Goal: Task Accomplishment & Management: Manage account settings

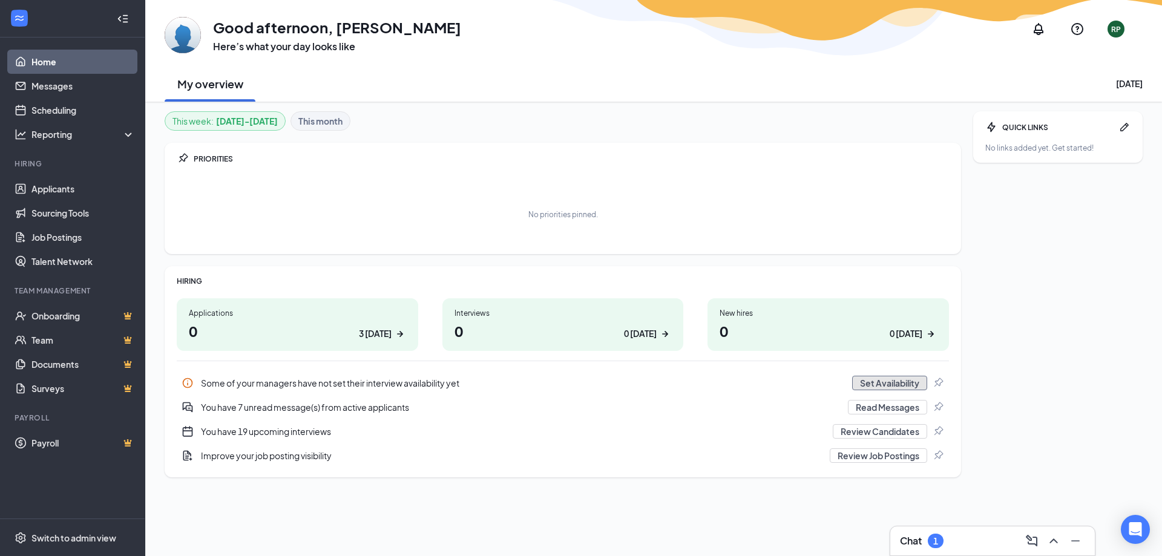
click at [893, 389] on button "Set Availability" at bounding box center [889, 383] width 75 height 15
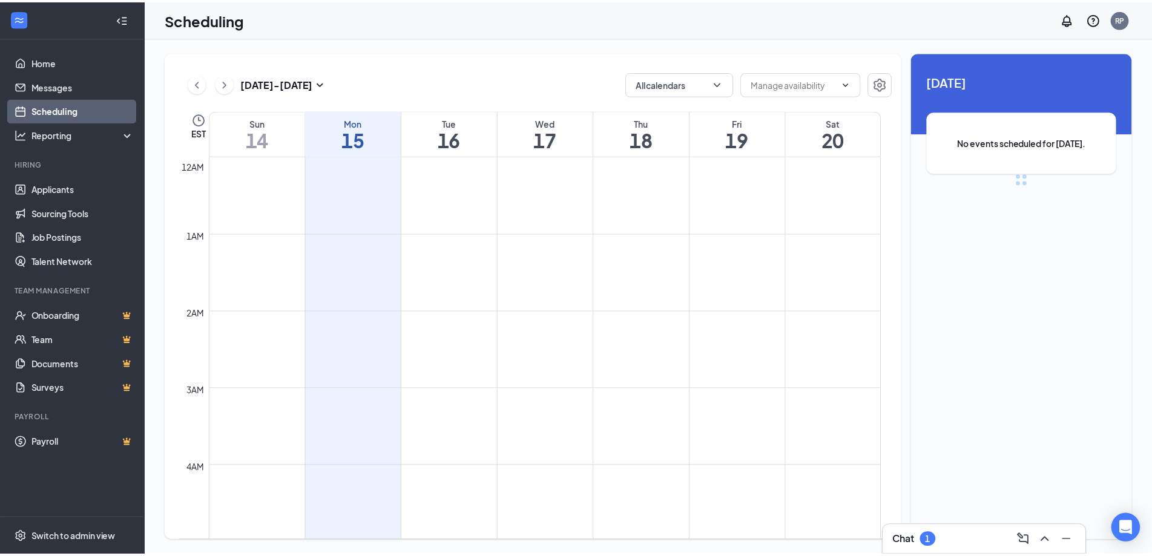
scroll to position [595, 0]
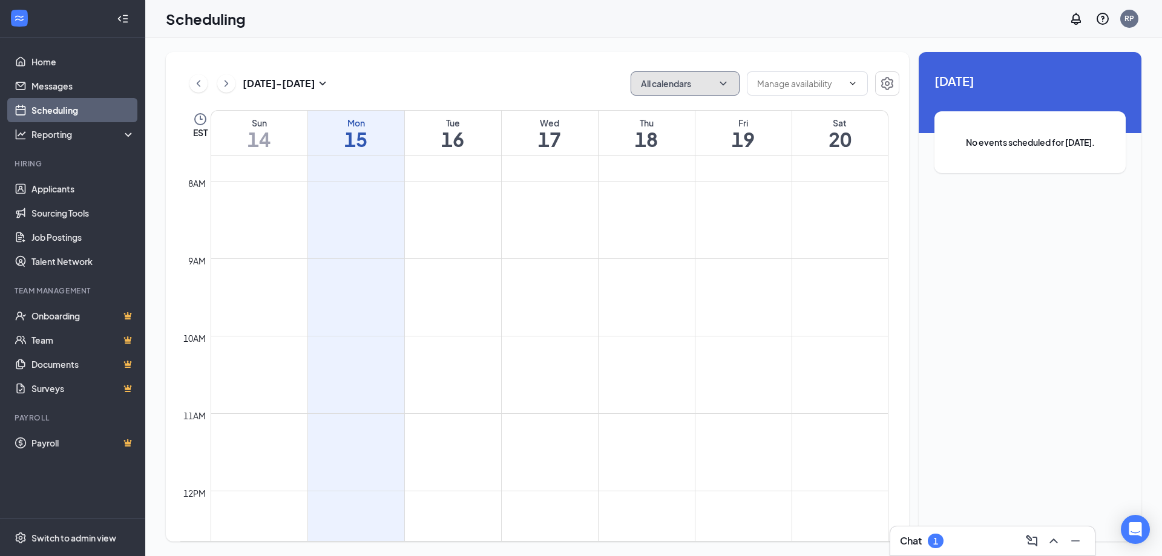
click at [712, 84] on button "All calendars" at bounding box center [685, 83] width 109 height 24
click at [802, 81] on input "text" at bounding box center [800, 83] width 86 height 13
click at [555, 48] on div "[DATE] - [DATE] All calendars Delete all availability EST Sun 14 Mon 15 Tue 16 …" at bounding box center [653, 297] width 1017 height 519
click at [46, 188] on link "Applicants" at bounding box center [83, 189] width 104 height 24
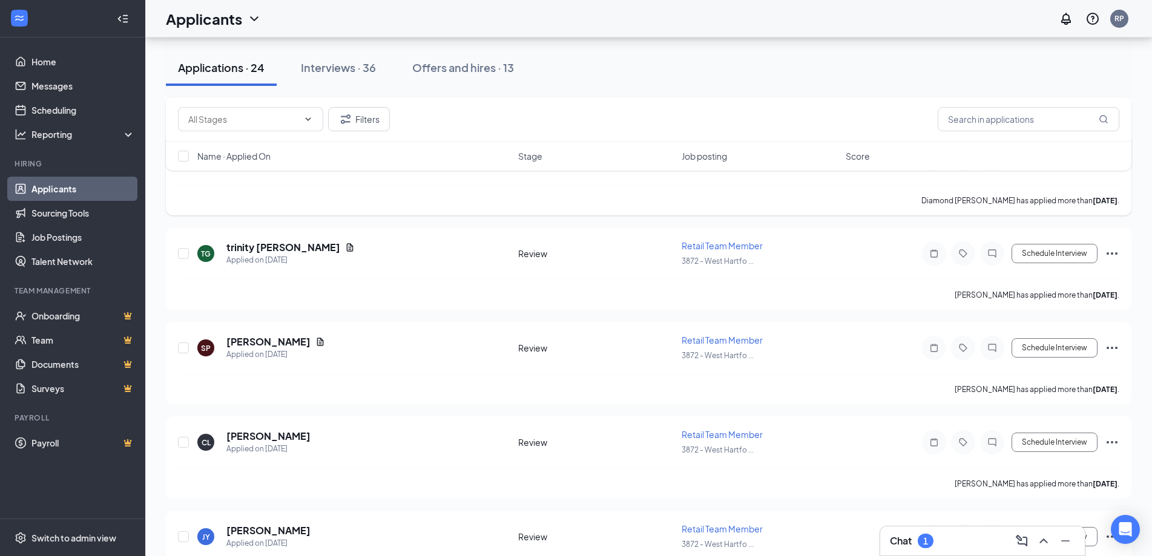
scroll to position [1586, 0]
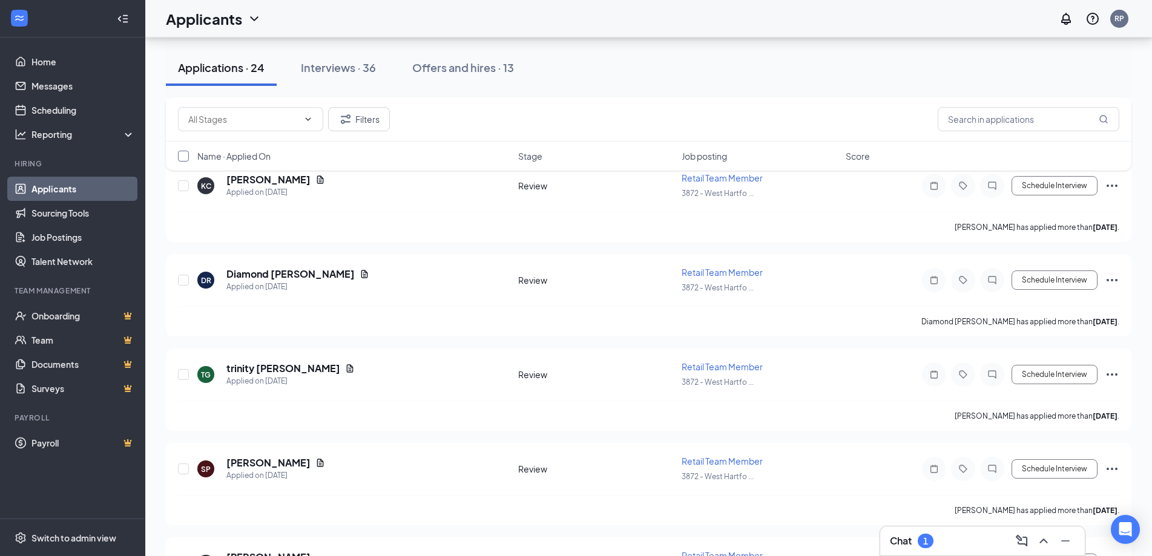
drag, startPoint x: 183, startPoint y: 159, endPoint x: 191, endPoint y: 158, distance: 8.0
click at [189, 158] on div at bounding box center [184, 156] width 12 height 12
click at [184, 155] on input "checkbox" at bounding box center [183, 156] width 11 height 11
checkbox input "true"
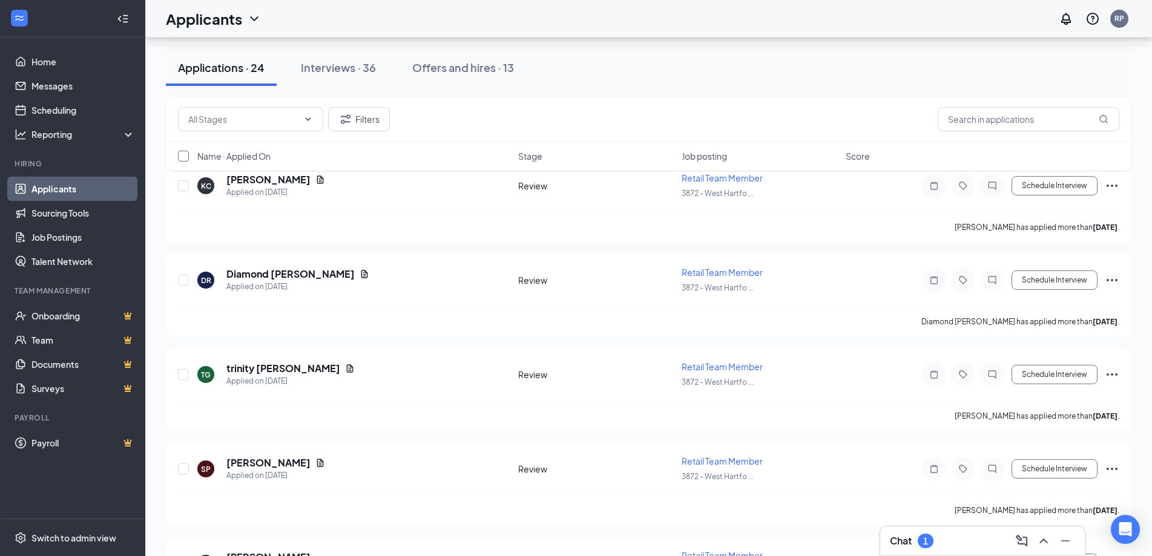
checkbox input "true"
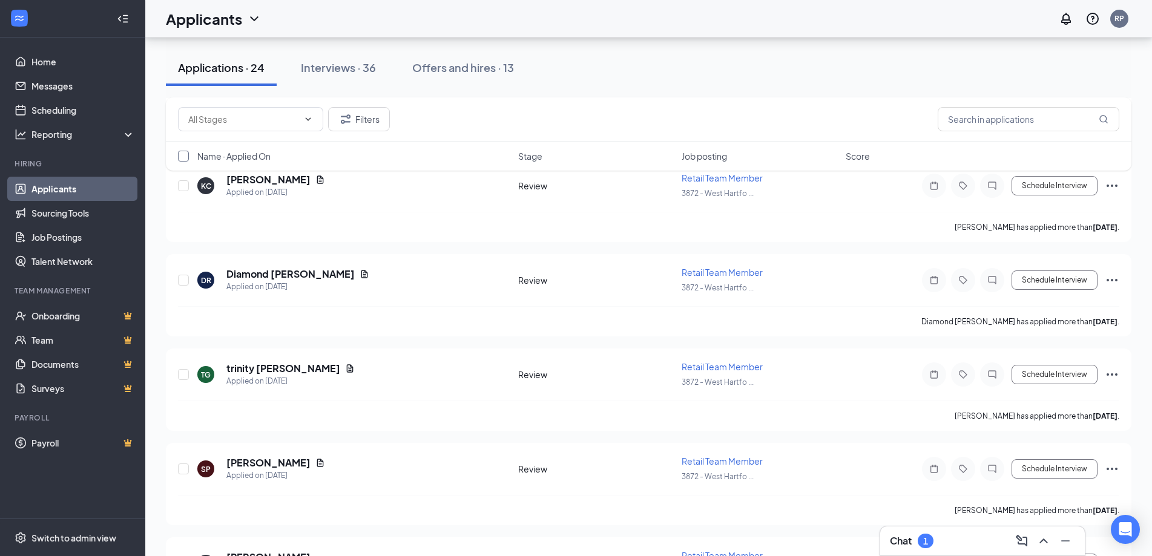
checkbox input "true"
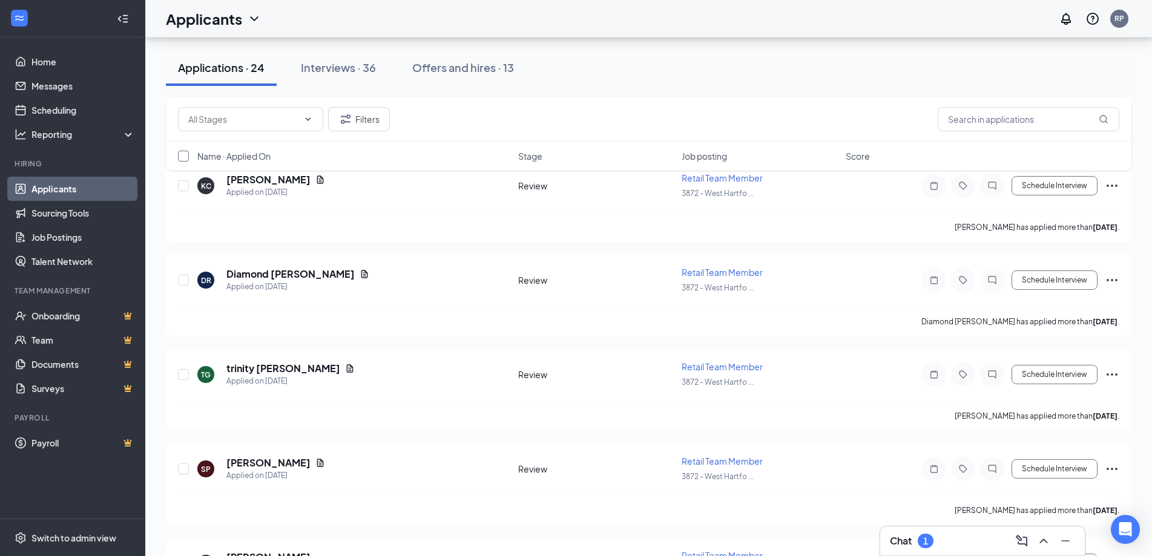
checkbox input "true"
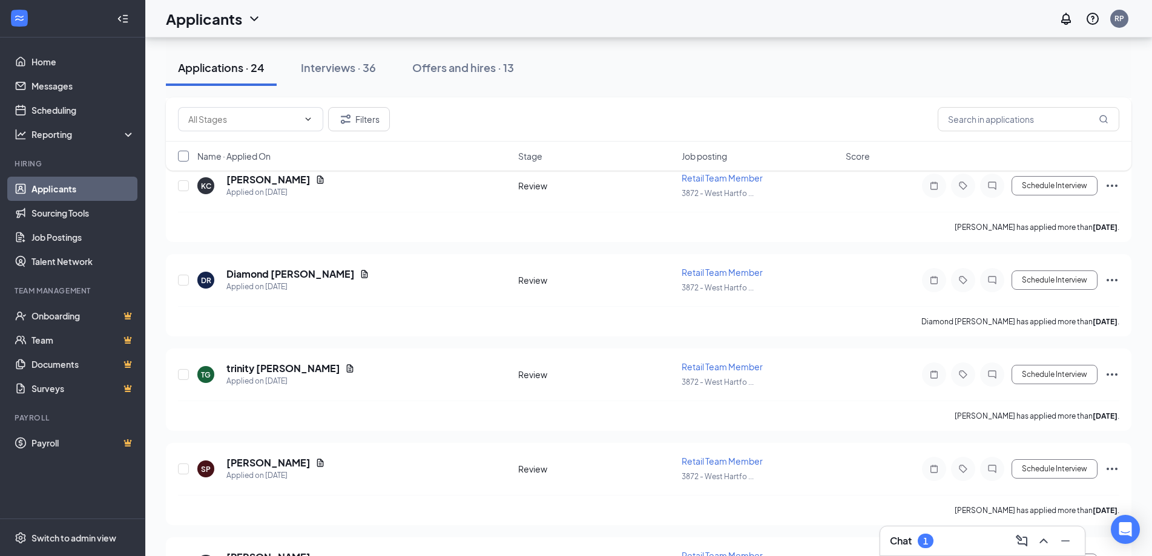
checkbox input "true"
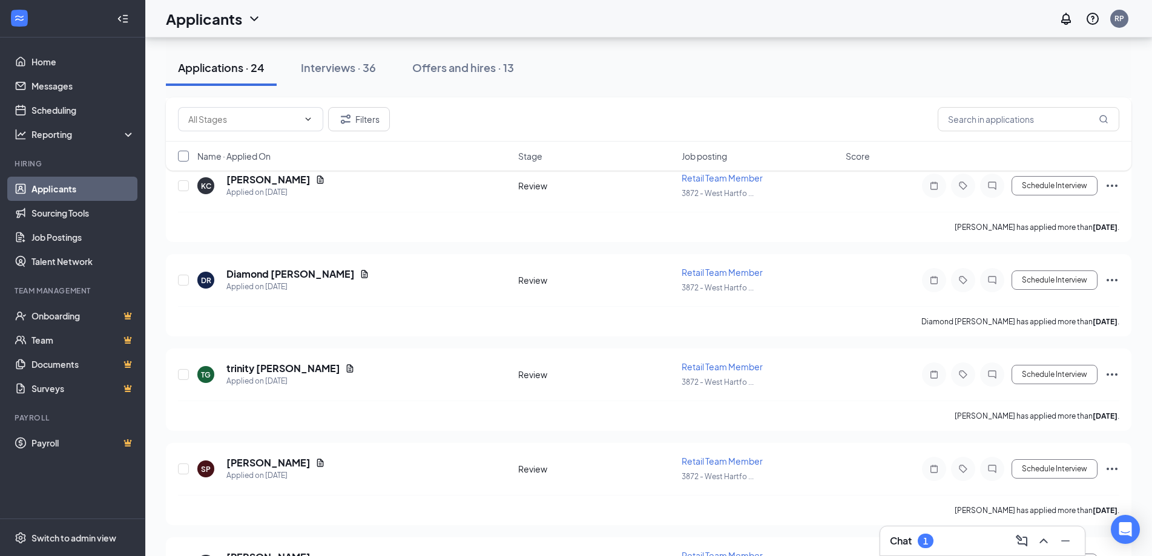
checkbox input "true"
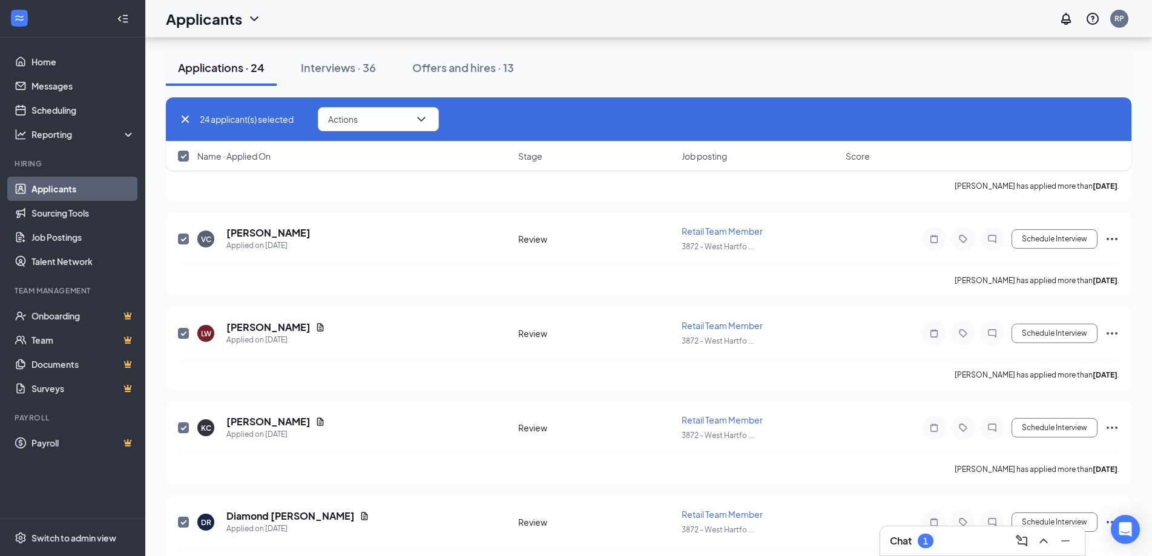
scroll to position [1222, 0]
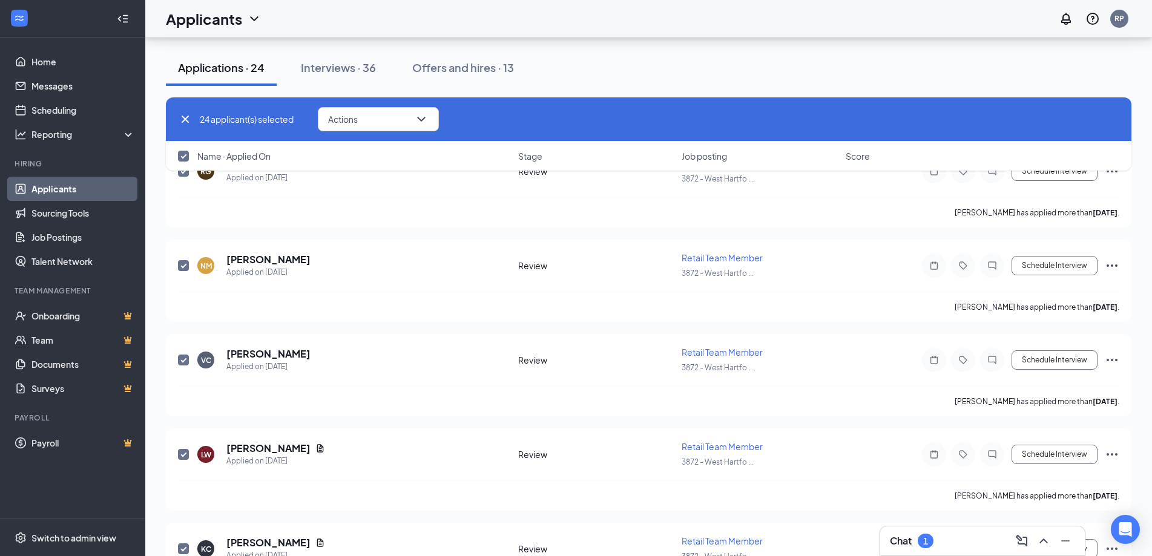
click at [374, 140] on div "24 applicant(s) selected Actions" at bounding box center [649, 119] width 966 height 44
click at [372, 132] on div "24 applicant(s) selected Actions" at bounding box center [649, 119] width 966 height 44
click at [377, 124] on button "Actions" at bounding box center [378, 119] width 121 height 24
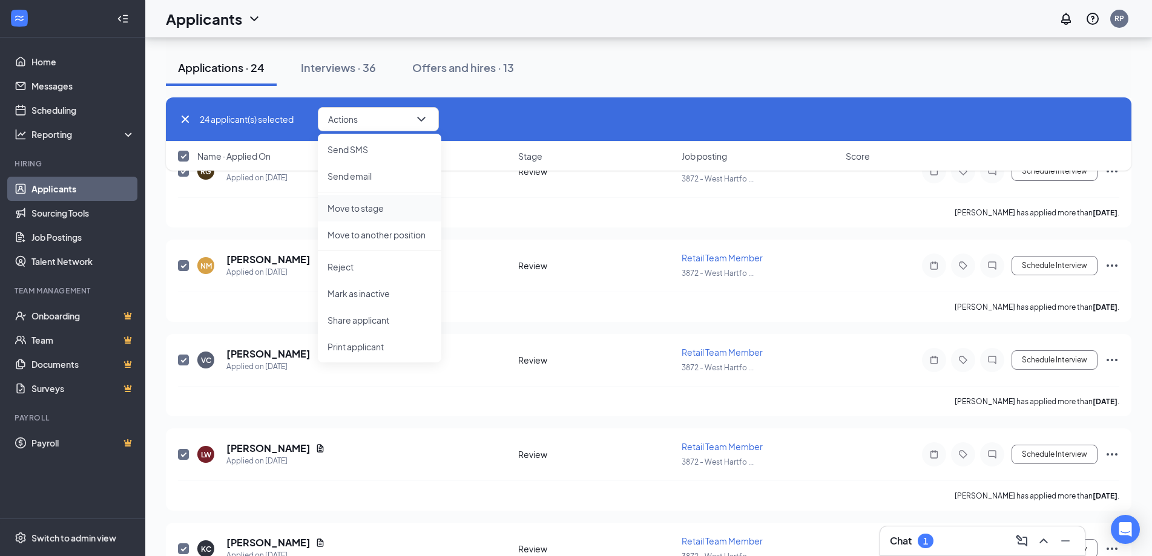
click at [375, 211] on p "Move to stage" at bounding box center [380, 208] width 104 height 12
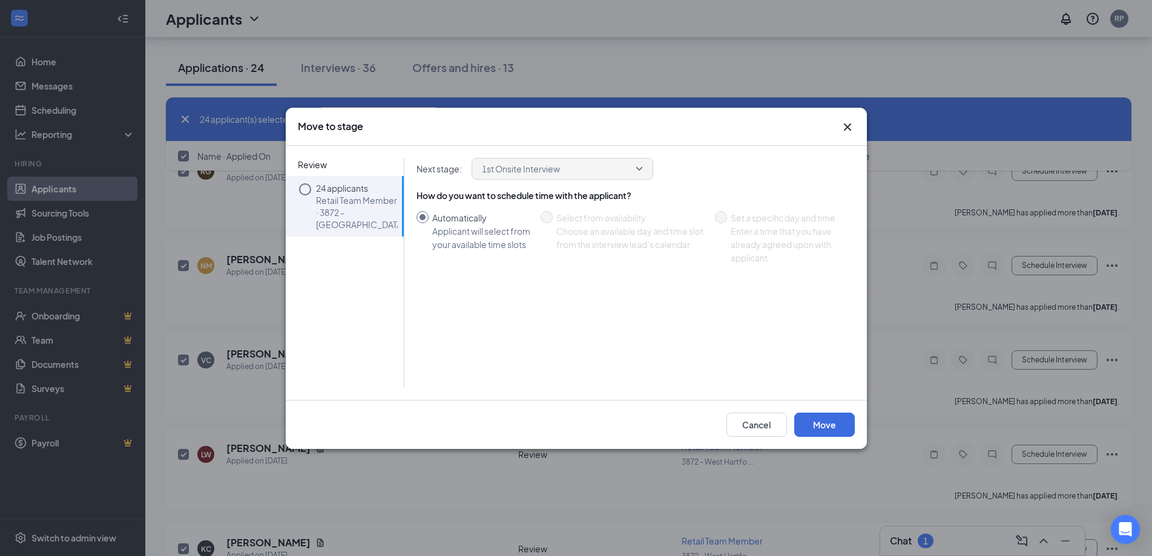
click at [309, 190] on icon "Circle" at bounding box center [305, 189] width 15 height 15
click at [829, 418] on button "Move" at bounding box center [824, 425] width 61 height 24
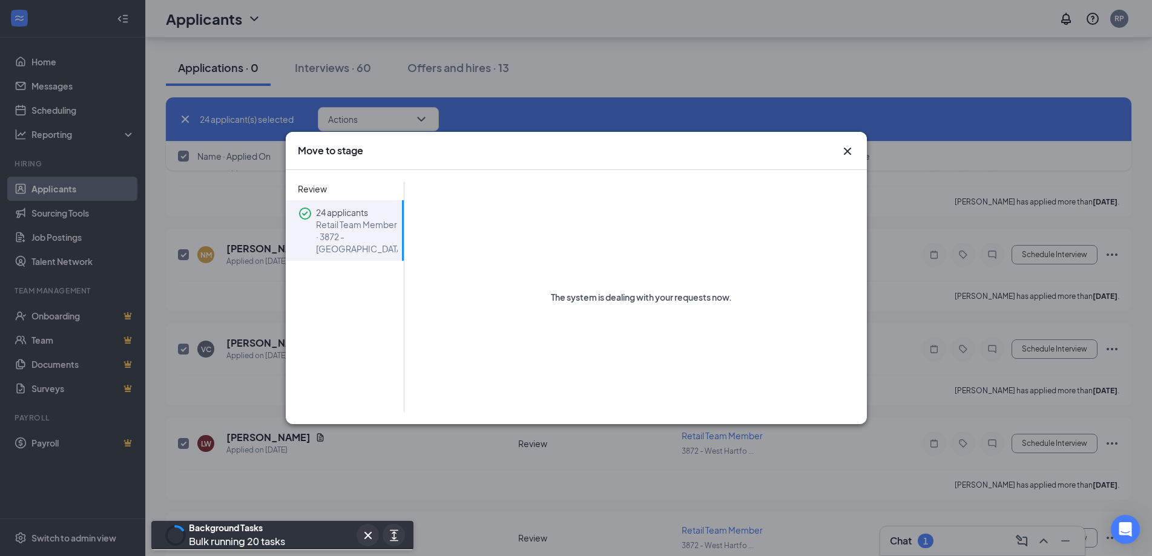
checkbox input "false"
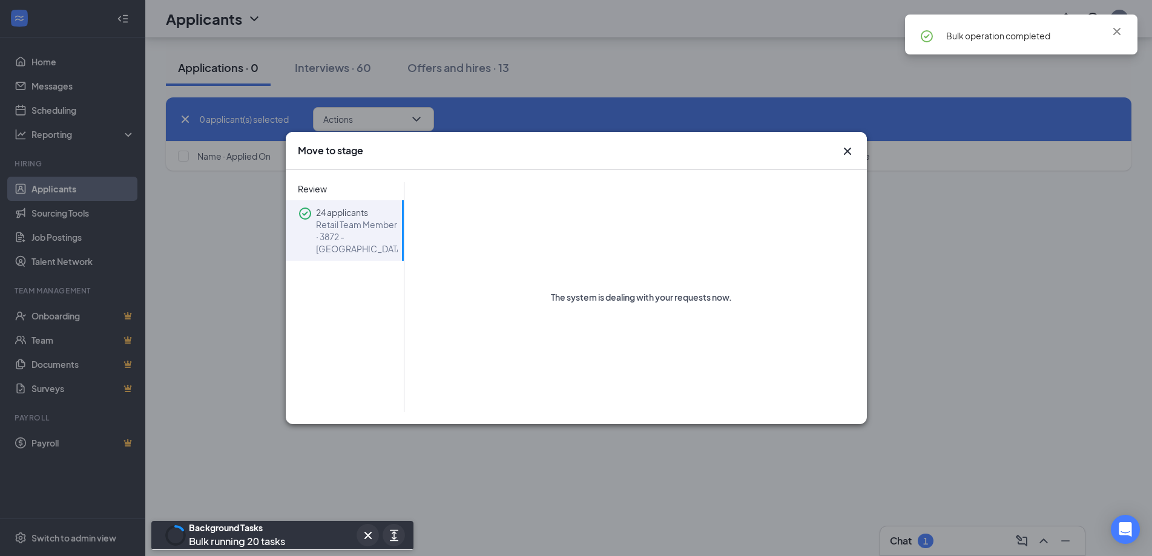
scroll to position [0, 0]
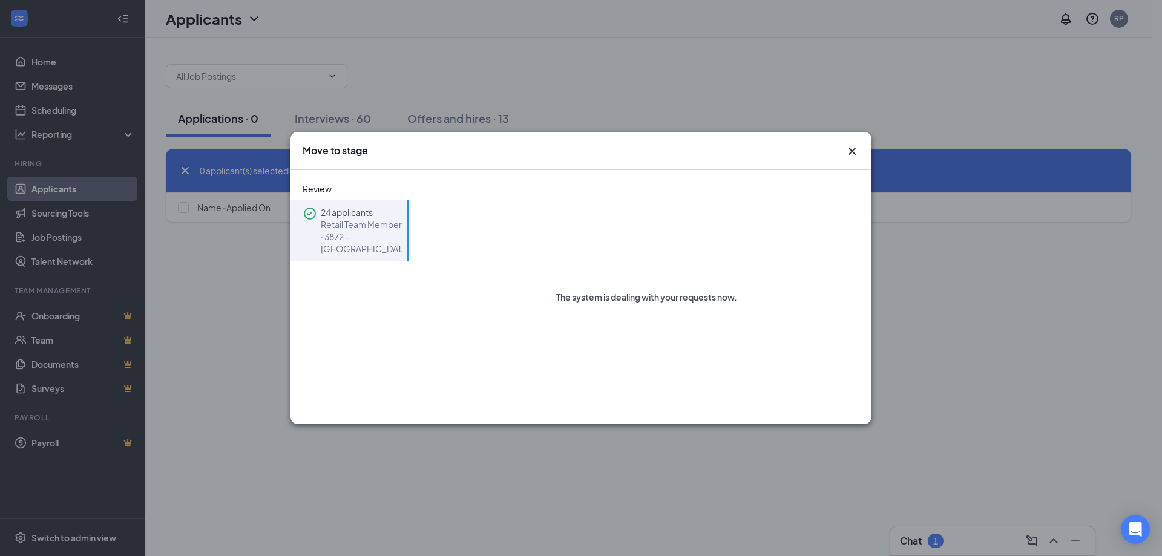
click at [845, 151] on icon "Cross" at bounding box center [852, 151] width 15 height 15
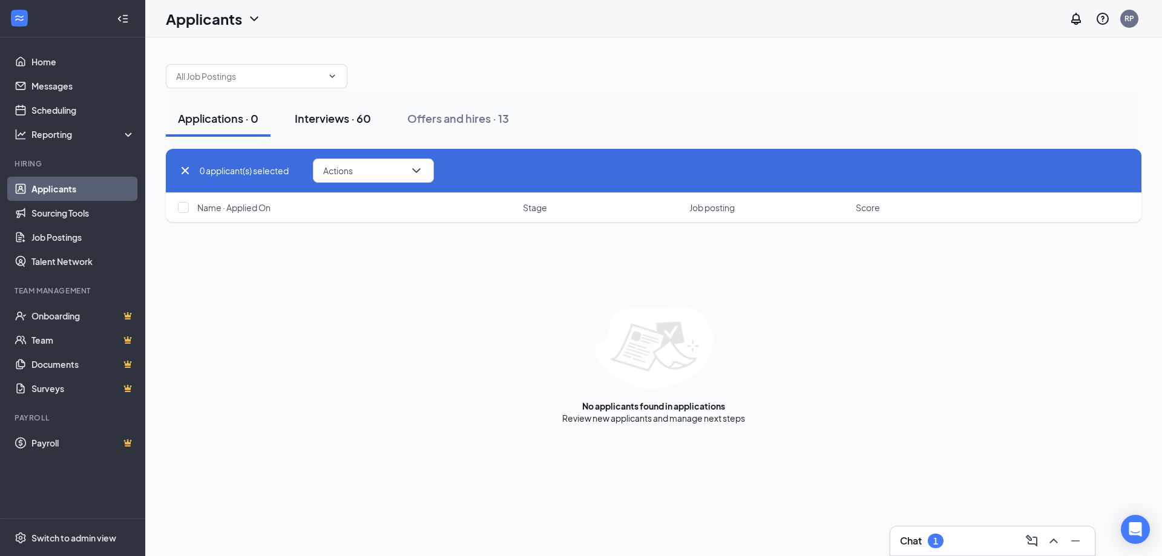
click at [328, 116] on div "Interviews · 60" at bounding box center [333, 118] width 76 height 15
